Goal: Task Accomplishment & Management: Use online tool/utility

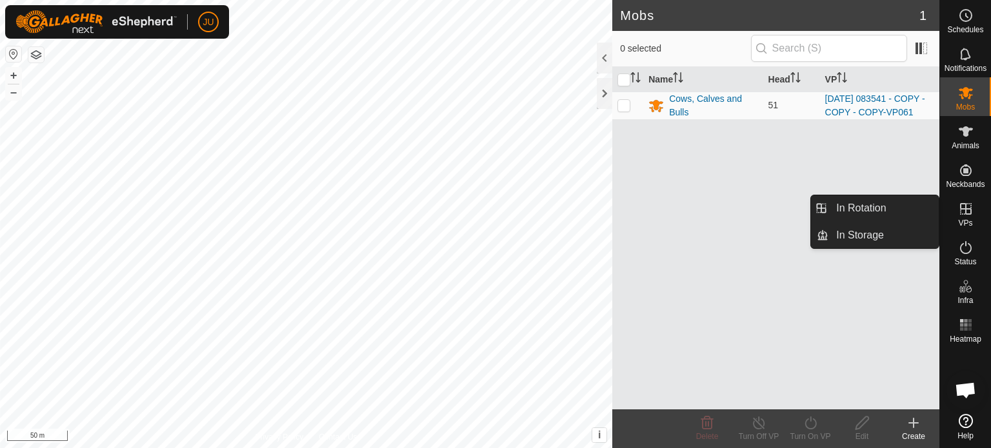
click at [961, 212] on icon at bounding box center [965, 208] width 15 height 15
click at [890, 210] on link "In Rotation" at bounding box center [884, 209] width 110 height 26
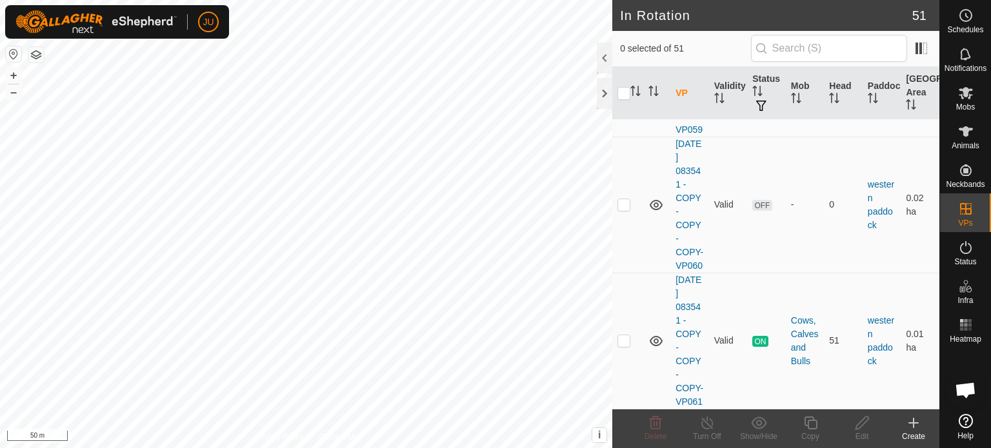
scroll to position [8024, 0]
click at [625, 336] on p-checkbox at bounding box center [624, 341] width 13 height 10
checkbox input "true"
click at [813, 427] on icon at bounding box center [811, 423] width 16 height 15
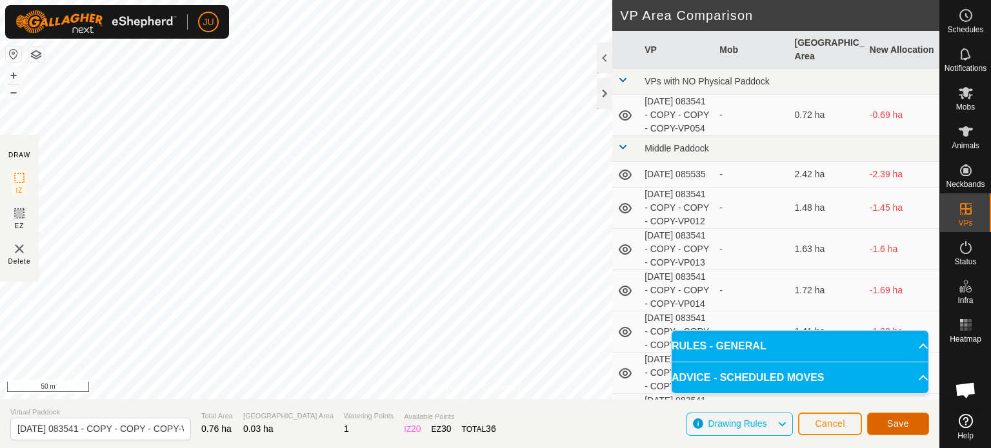
click at [894, 421] on span "Save" at bounding box center [898, 424] width 22 height 10
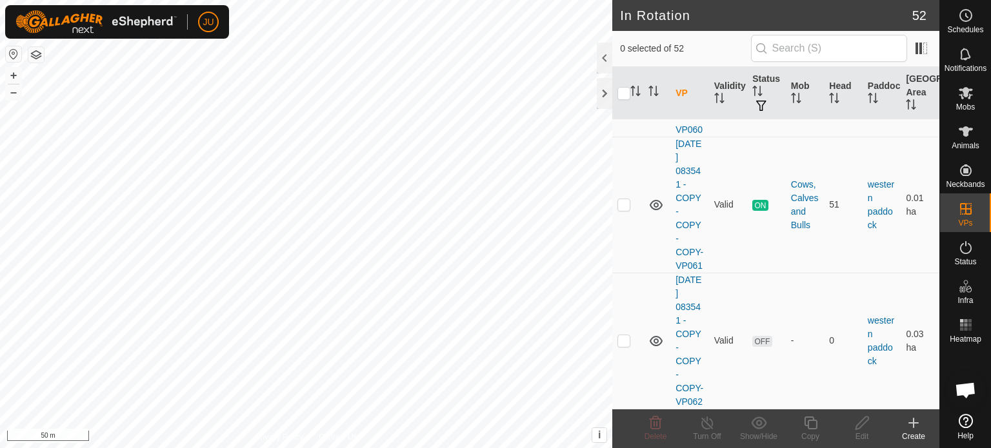
scroll to position [8187, 0]
click at [622, 199] on p-checkbox at bounding box center [624, 204] width 13 height 10
click at [623, 199] on p-checkbox at bounding box center [624, 204] width 13 height 10
click at [605, 56] on div at bounding box center [604, 58] width 15 height 31
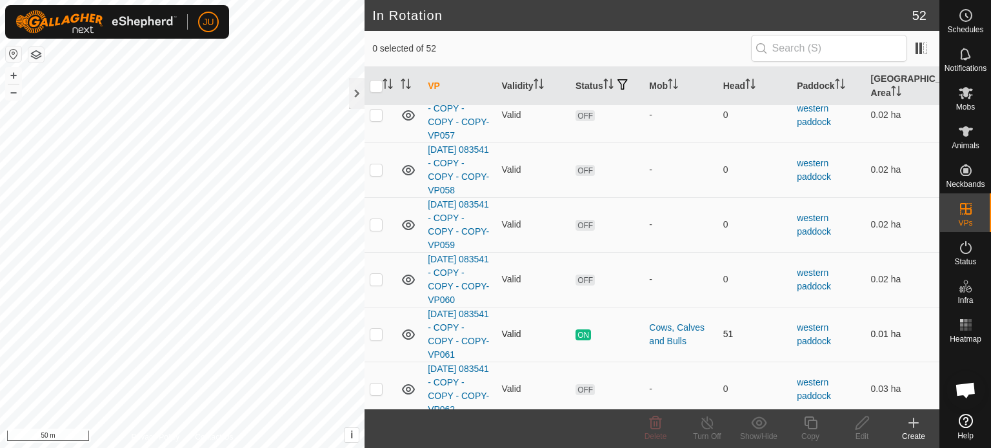
click at [375, 329] on p-checkbox at bounding box center [376, 334] width 13 height 10
click at [373, 329] on p-checkbox at bounding box center [376, 334] width 13 height 10
checkbox input "false"
click at [377, 384] on p-checkbox at bounding box center [376, 389] width 13 height 10
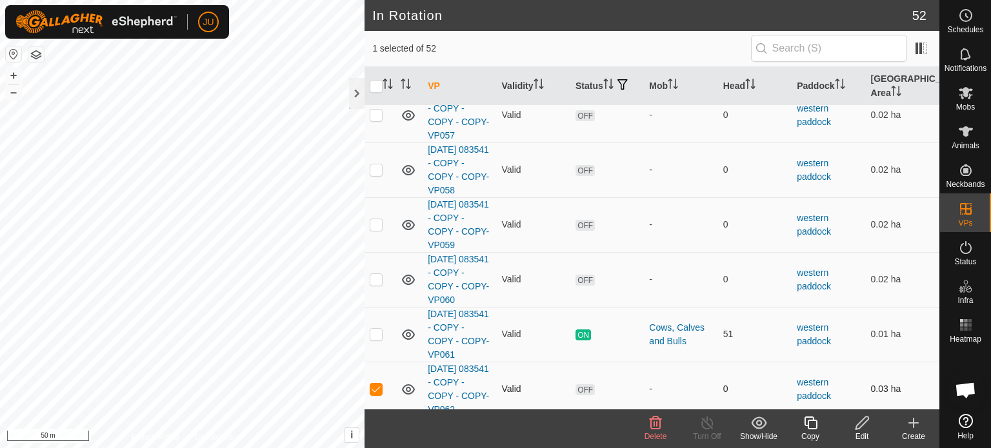
checkbox input "false"
click at [379, 329] on p-checkbox at bounding box center [376, 334] width 13 height 10
click at [375, 329] on p-checkbox at bounding box center [376, 334] width 13 height 10
checkbox input "false"
click at [965, 100] on icon at bounding box center [965, 92] width 15 height 15
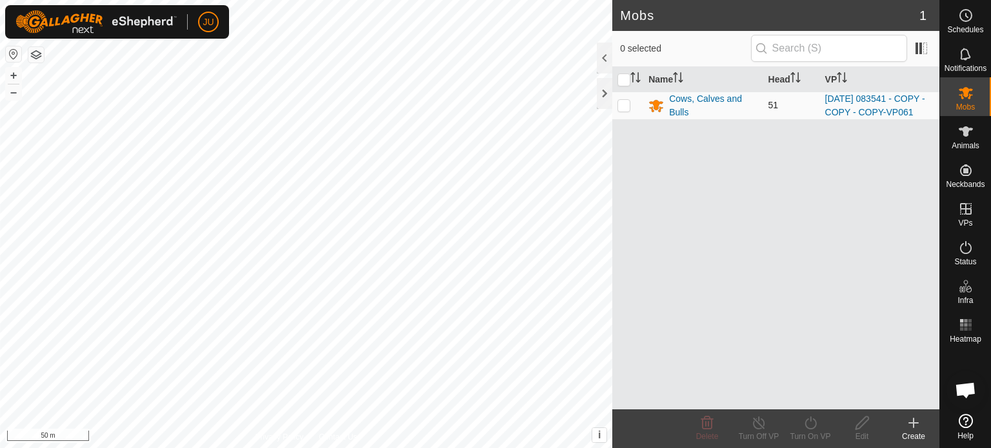
click at [622, 110] on p-checkbox at bounding box center [624, 105] width 13 height 10
checkbox input "true"
click at [815, 423] on icon at bounding box center [811, 423] width 16 height 15
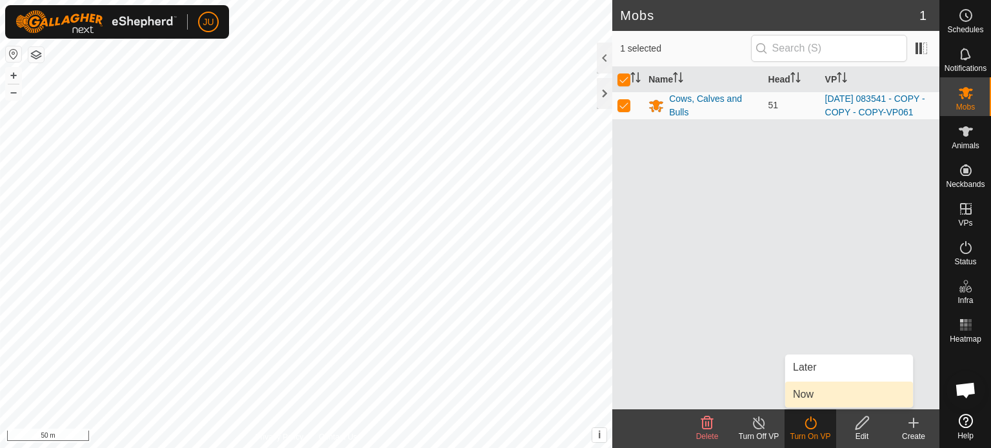
click at [825, 393] on link "Now" at bounding box center [849, 395] width 128 height 26
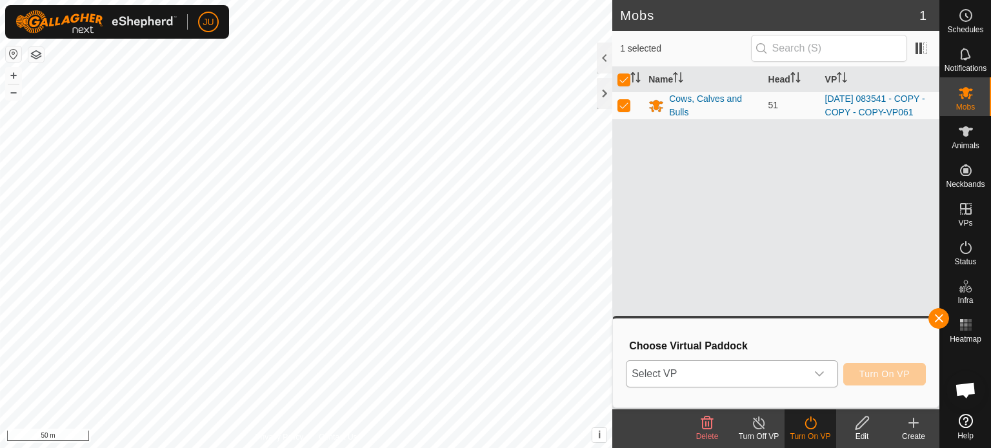
click at [823, 372] on icon "dropdown trigger" at bounding box center [819, 374] width 10 height 10
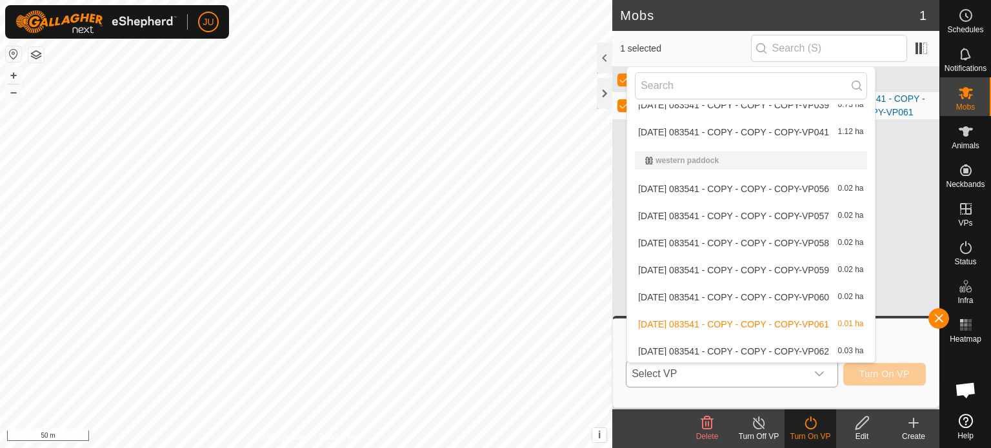
scroll to position [1269, 0]
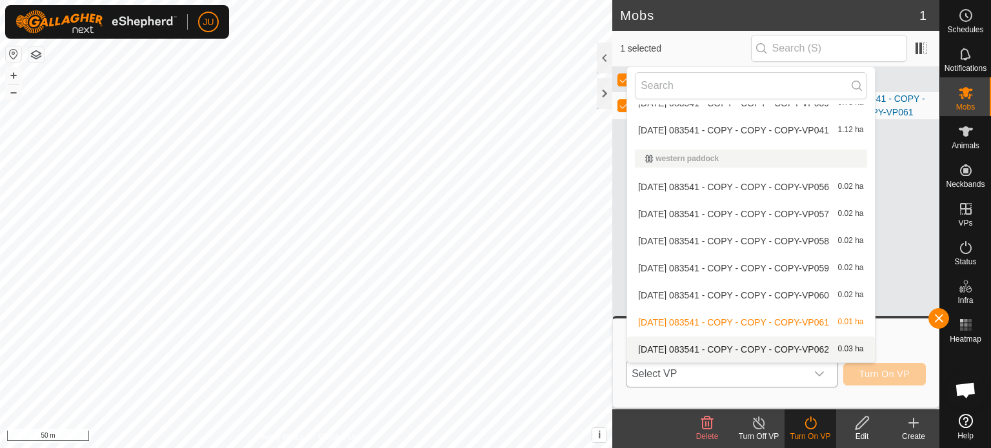
click at [704, 343] on li "[DATE] 083541 - COPY - COPY - COPY-VP062 0.03 ha" at bounding box center [750, 350] width 247 height 26
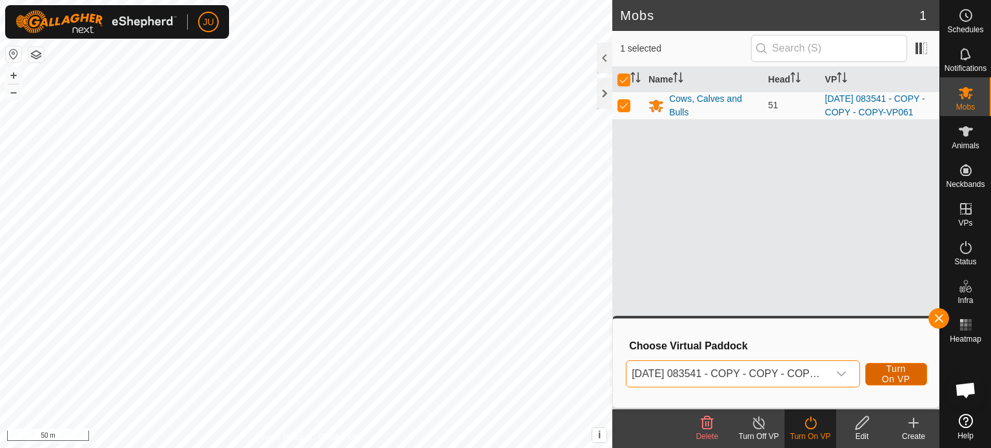
click at [898, 368] on span "Turn On VP" at bounding box center [896, 374] width 30 height 21
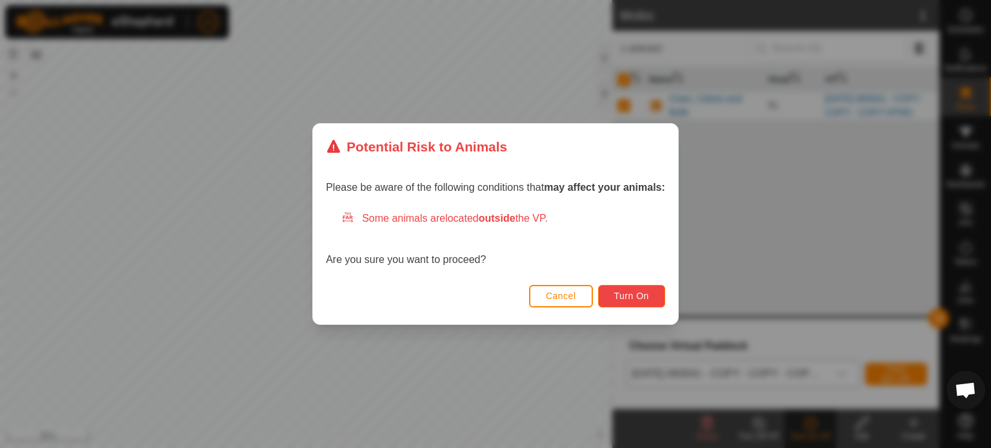
click at [643, 297] on span "Turn On" at bounding box center [631, 296] width 35 height 10
